Goal: Task Accomplishment & Management: Manage account settings

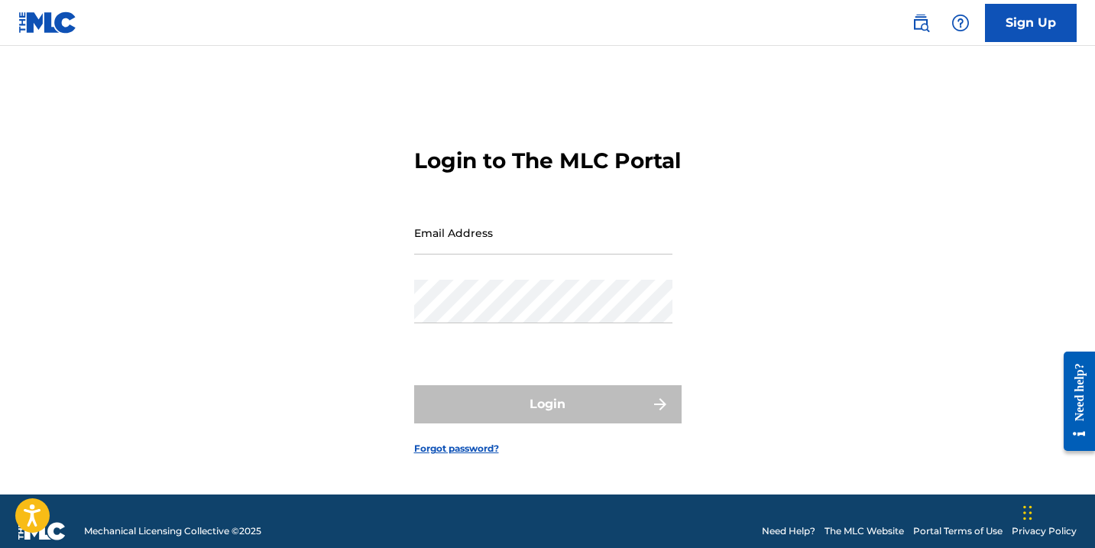
drag, startPoint x: 0, startPoint y: 0, endPoint x: 561, endPoint y: 247, distance: 612.6
click at [561, 247] on input "Email Address" at bounding box center [543, 233] width 258 height 44
click at [568, 254] on input "[EMAIL_ADDRESS][DOMAIN_NAME]" at bounding box center [543, 233] width 258 height 44
type input "B"
type input "[EMAIL_ADDRESS][DOMAIN_NAME]"
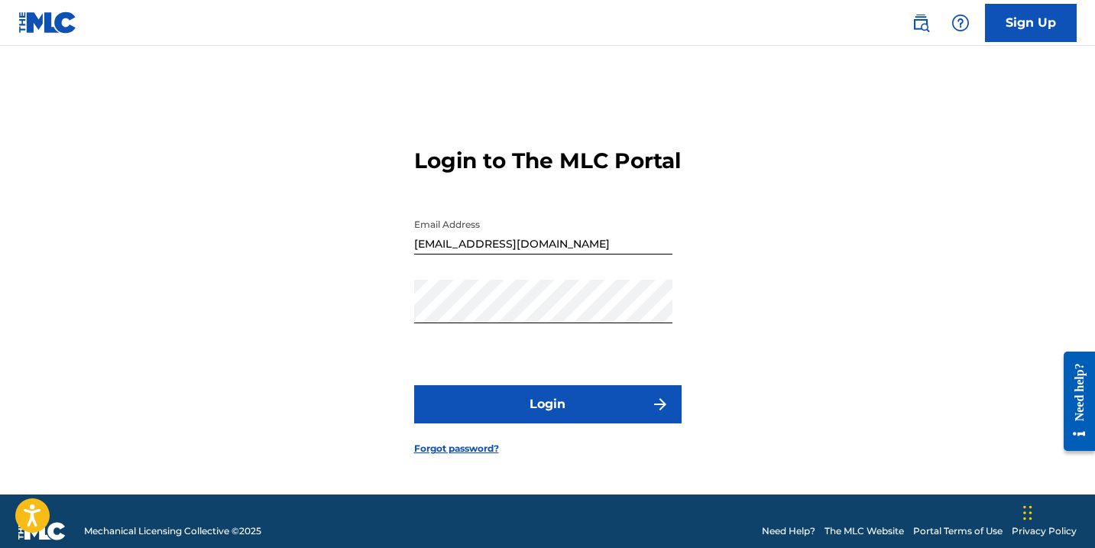
click at [533, 423] on button "Login" at bounding box center [547, 404] width 267 height 38
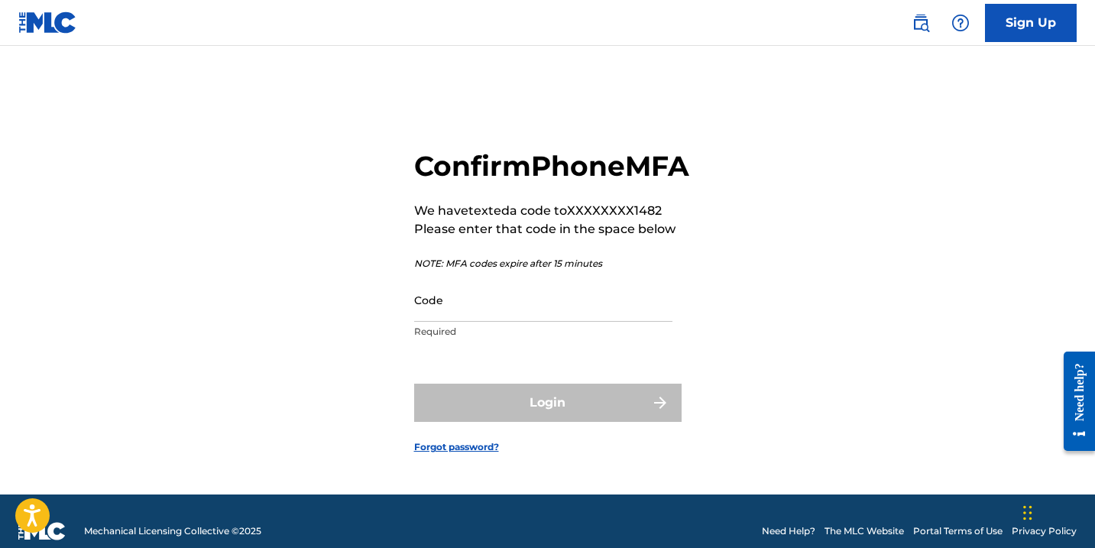
click at [512, 322] on input "Code" at bounding box center [543, 300] width 258 height 44
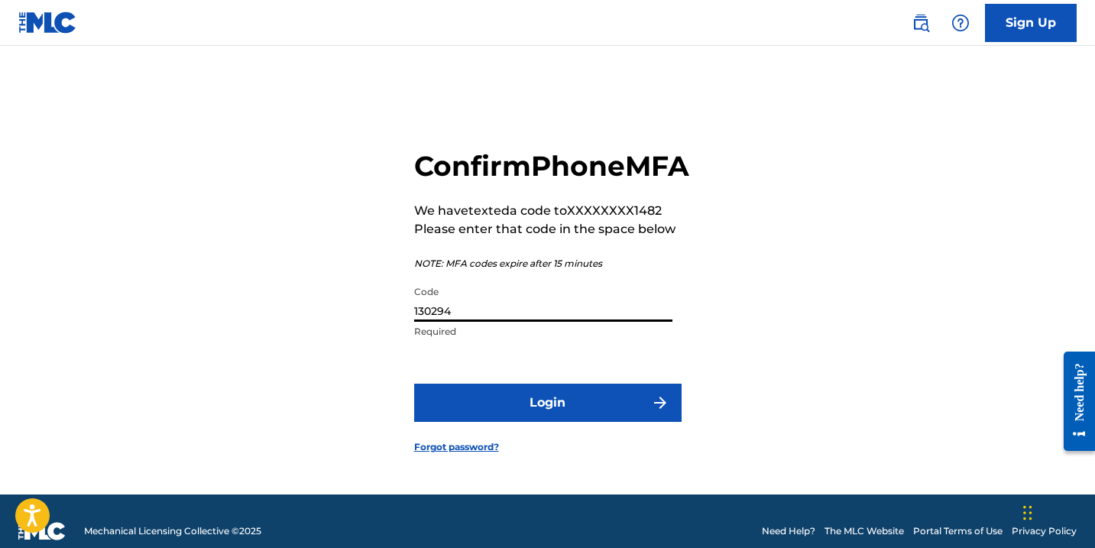
type input "130294"
click at [536, 412] on button "Login" at bounding box center [547, 402] width 267 height 38
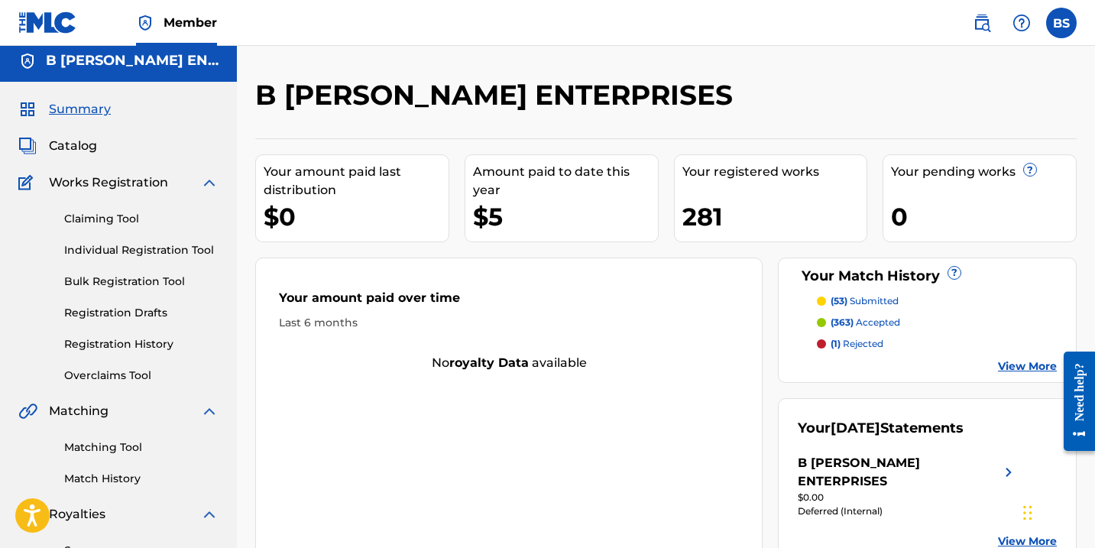
scroll to position [5, 0]
